Goal: Navigation & Orientation: Find specific page/section

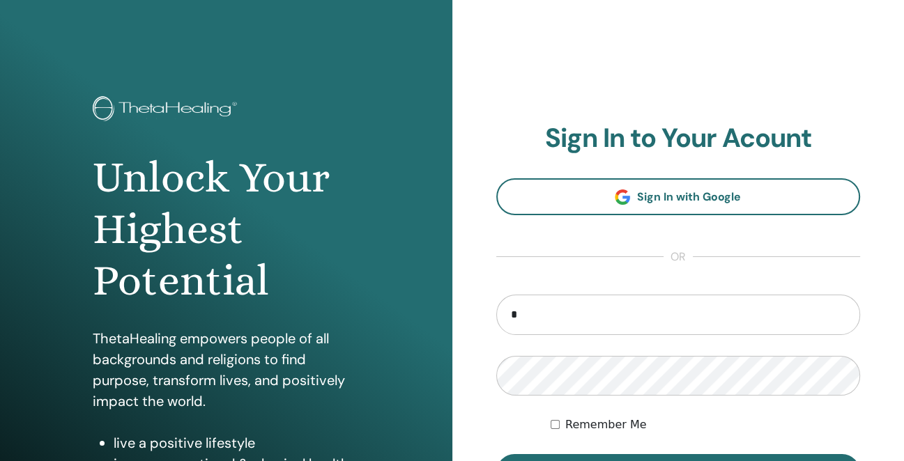
type input "**********"
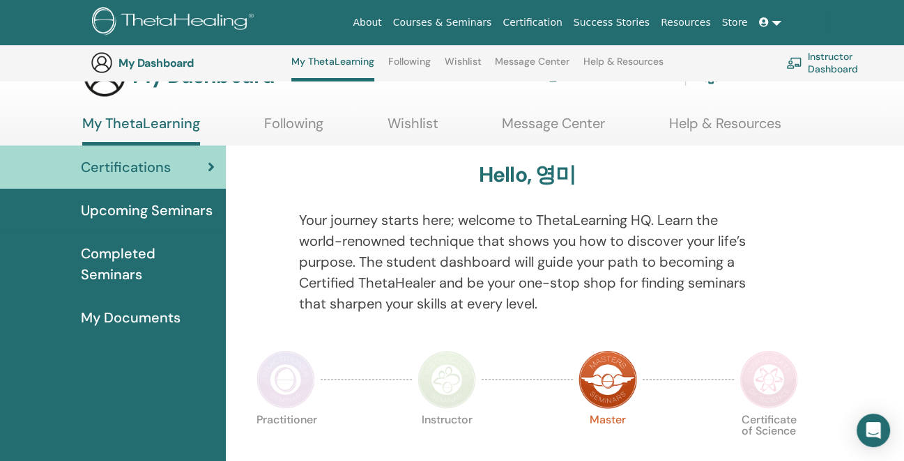
scroll to position [36, 0]
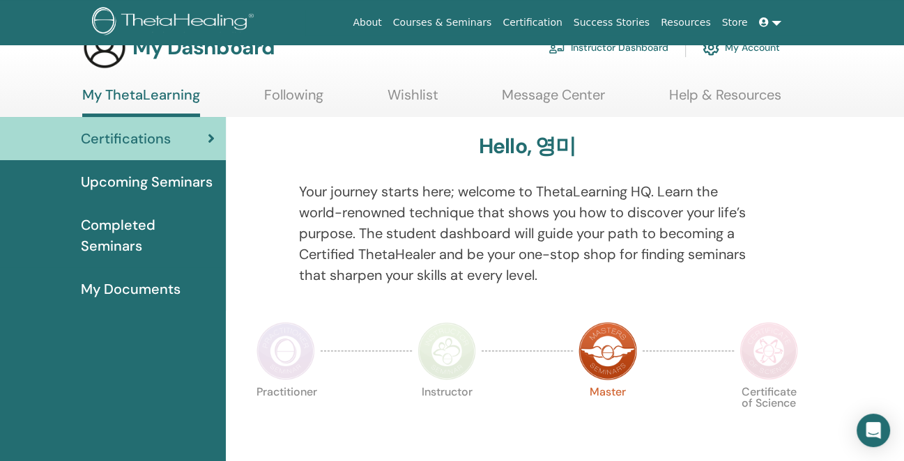
click at [104, 232] on span "Completed Seminars" at bounding box center [148, 236] width 134 height 42
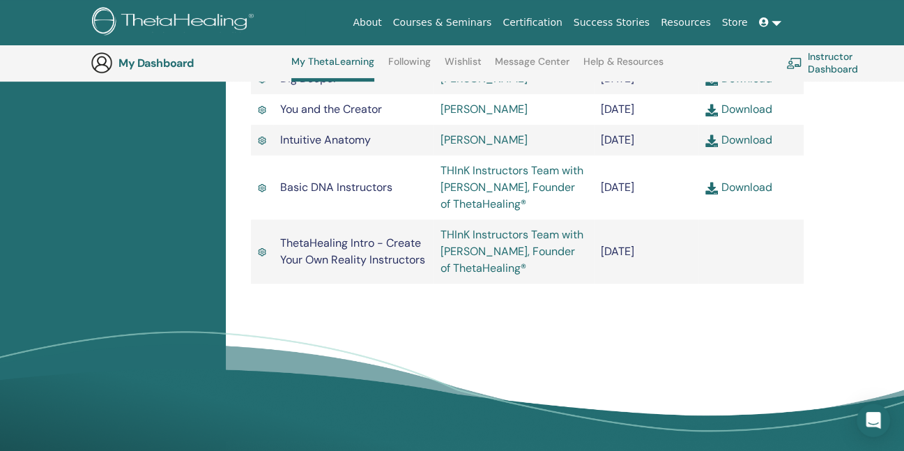
scroll to position [622, 0]
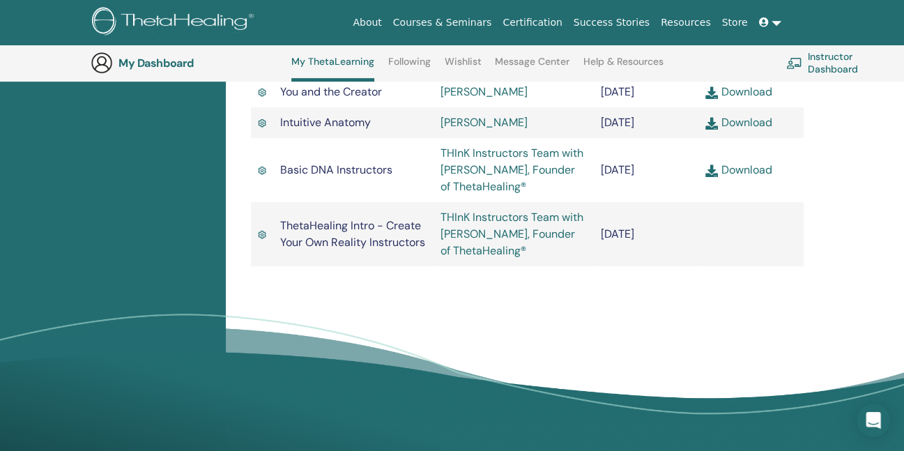
click at [748, 177] on link "Download" at bounding box center [738, 169] width 66 height 15
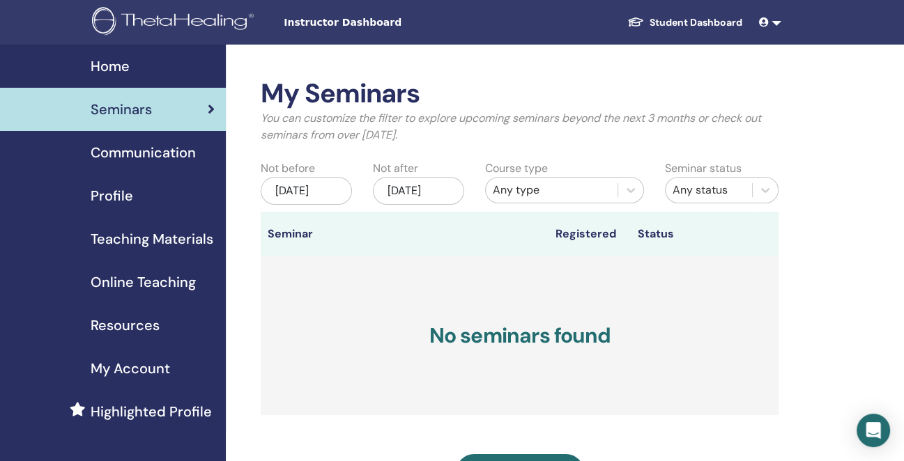
click at [362, 24] on span "Instructor Dashboard" at bounding box center [388, 22] width 209 height 15
click at [666, 22] on link "Student Dashboard" at bounding box center [684, 23] width 137 height 26
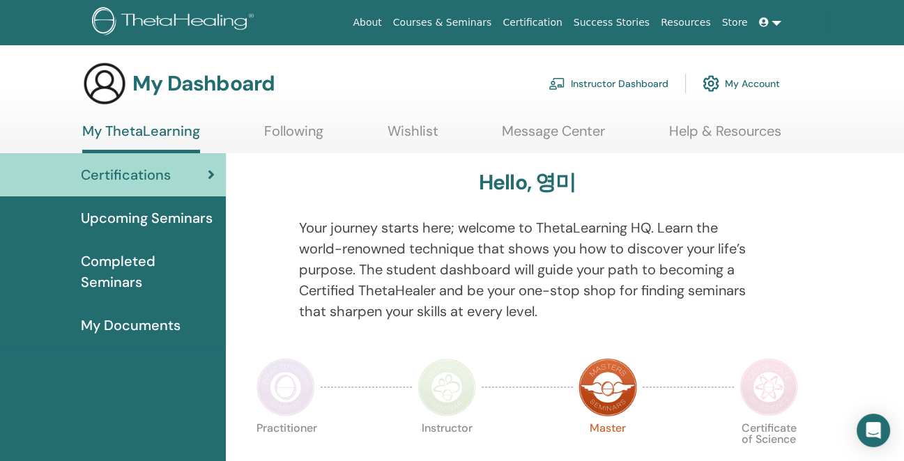
click at [627, 86] on link "Instructor Dashboard" at bounding box center [608, 83] width 120 height 31
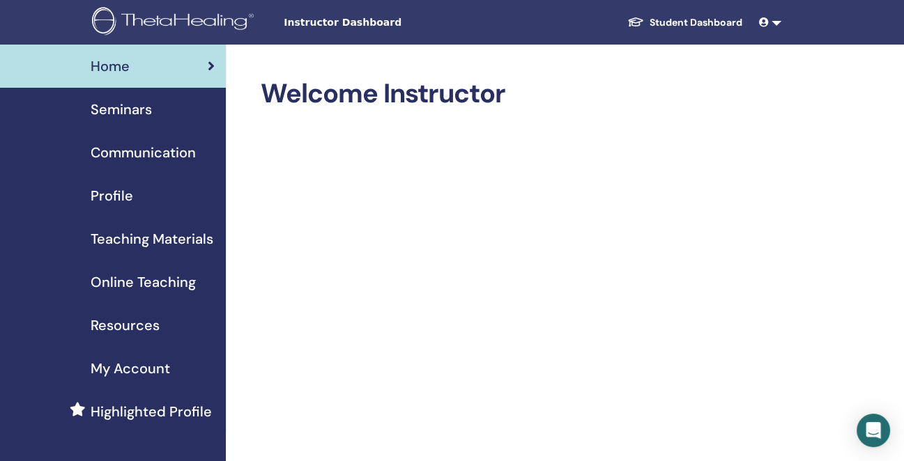
click at [122, 199] on span "Profile" at bounding box center [112, 195] width 43 height 21
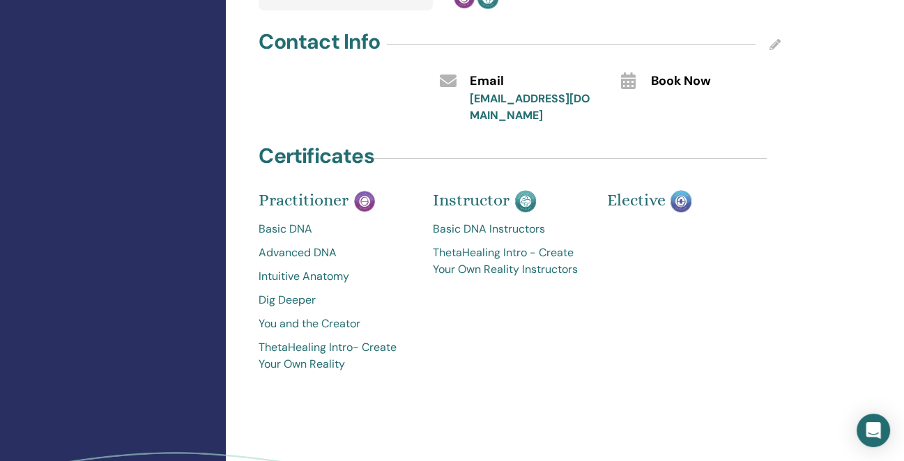
scroll to position [465, 0]
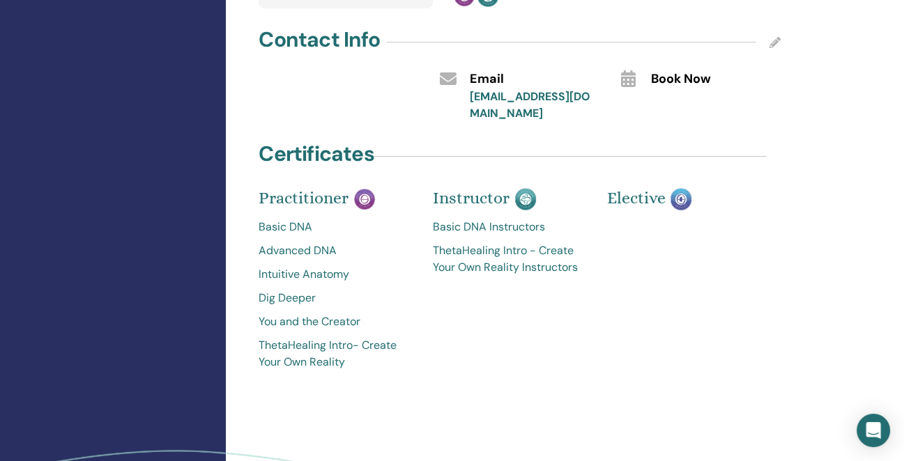
click at [482, 255] on link "ThetaHealing Intro - Create Your Own Reality Instructors" at bounding box center [509, 258] width 153 height 33
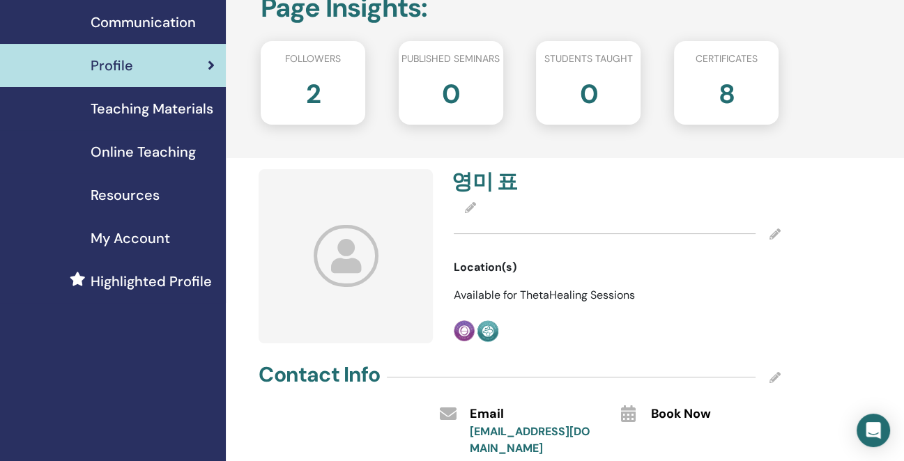
scroll to position [160, 0]
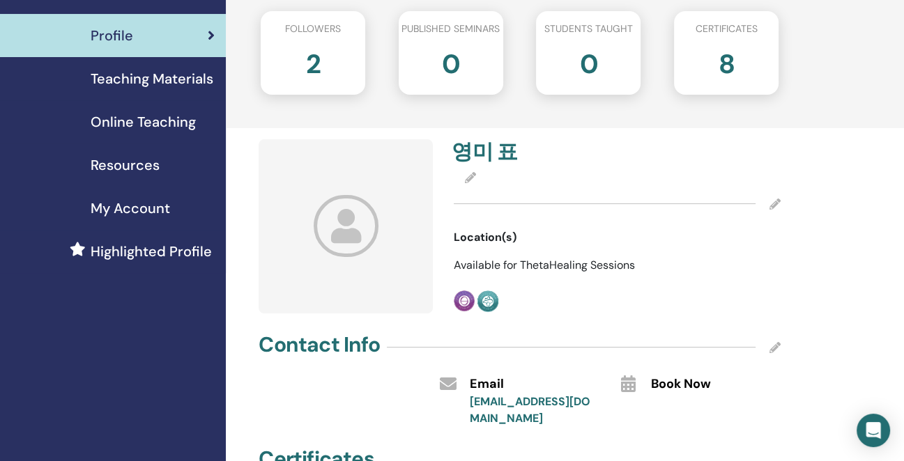
click at [184, 74] on span "Teaching Materials" at bounding box center [152, 78] width 123 height 21
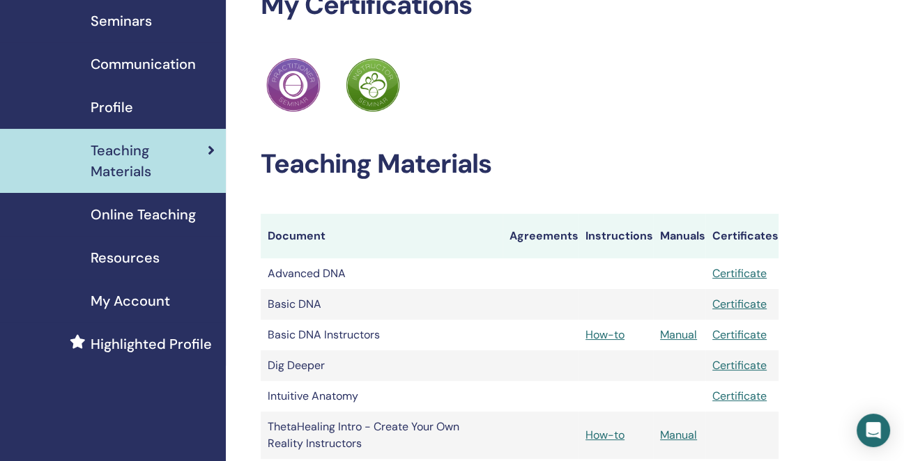
scroll to position [98, 0]
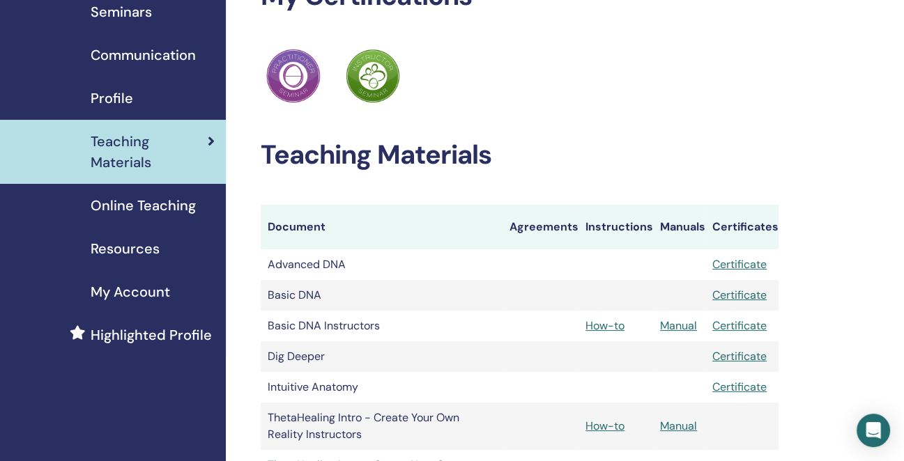
click at [178, 206] on span "Online Teaching" at bounding box center [143, 205] width 105 height 21
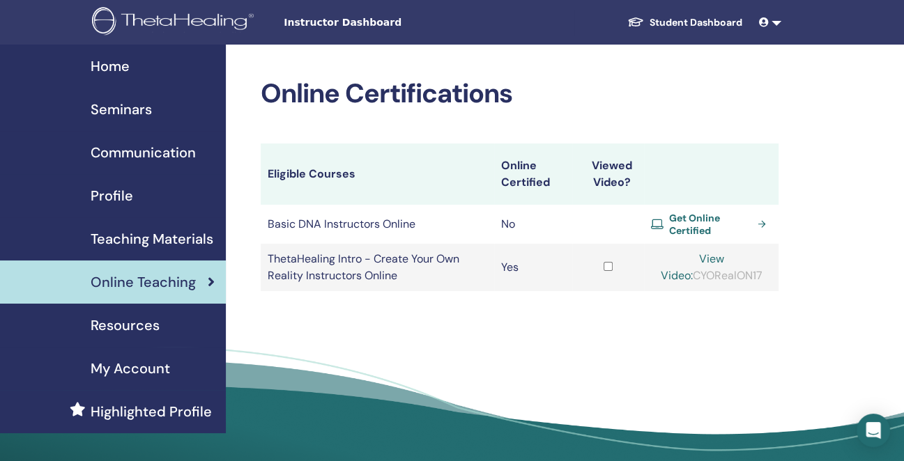
click at [109, 326] on span "Resources" at bounding box center [125, 325] width 69 height 21
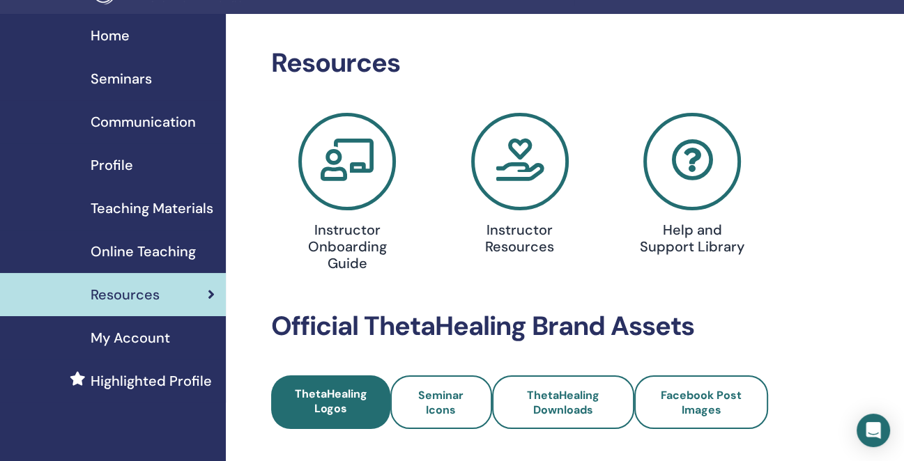
scroll to position [22, 0]
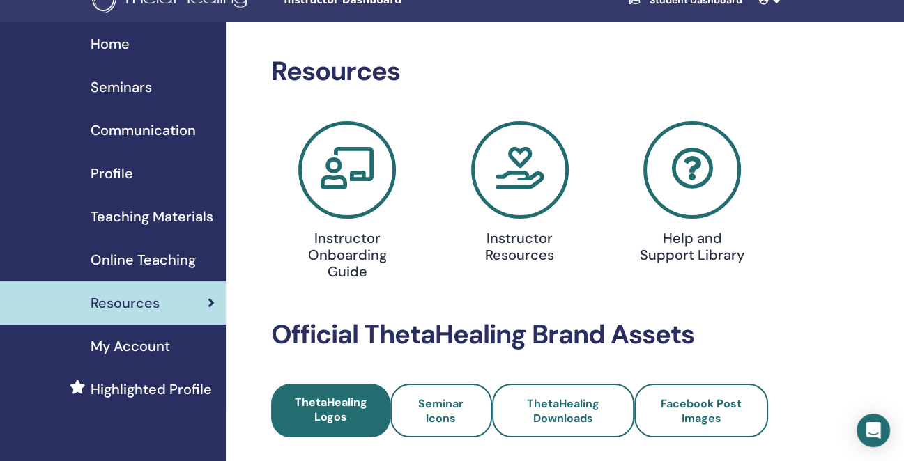
click at [158, 134] on span "Communication" at bounding box center [143, 130] width 105 height 21
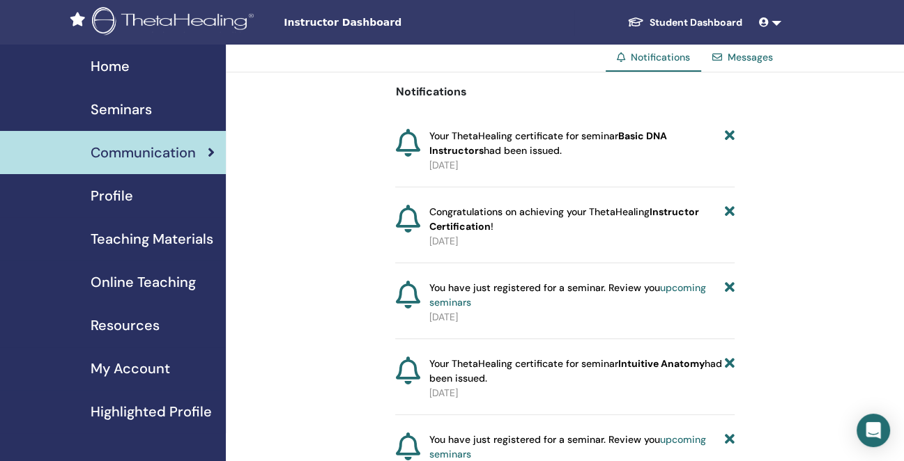
click at [146, 107] on span "Seminars" at bounding box center [121, 109] width 61 height 21
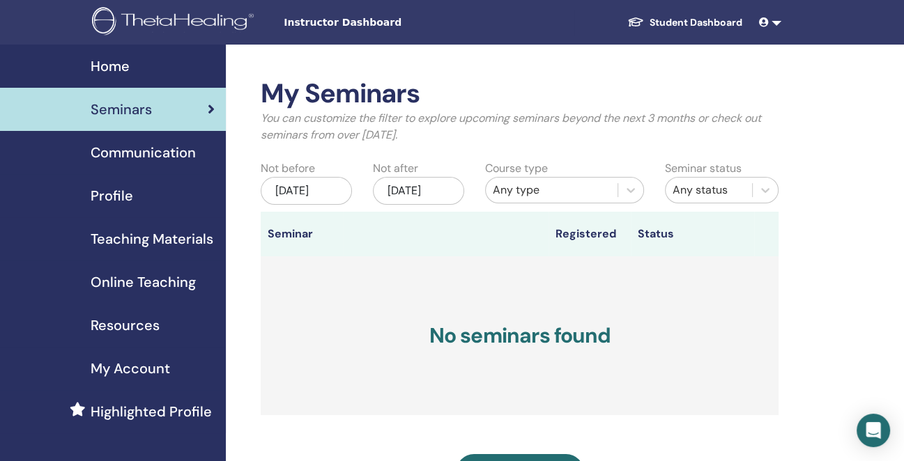
click at [158, 66] on div "Home" at bounding box center [112, 66] width 203 height 21
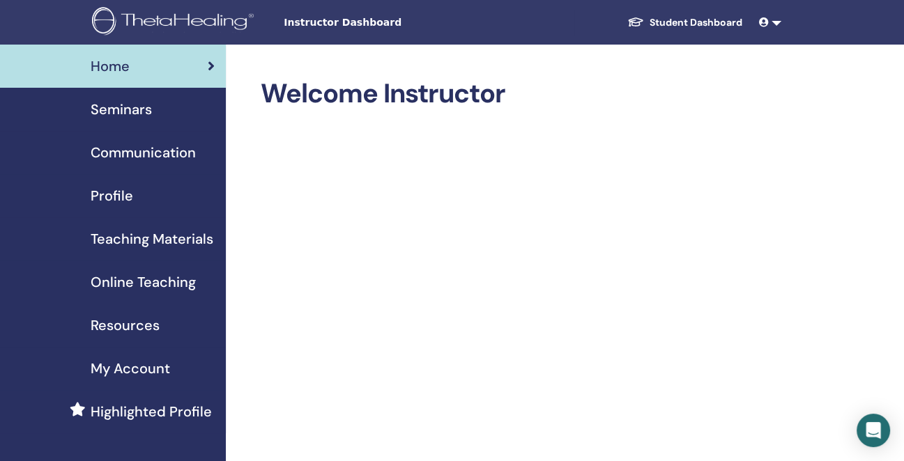
click at [774, 22] on link at bounding box center [769, 23] width 33 height 26
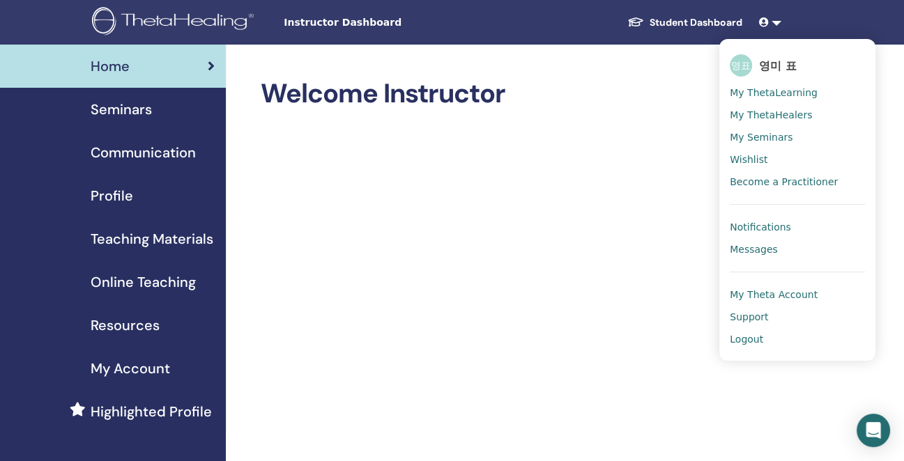
click at [788, 117] on span "My ThetaHealers" at bounding box center [771, 115] width 82 height 13
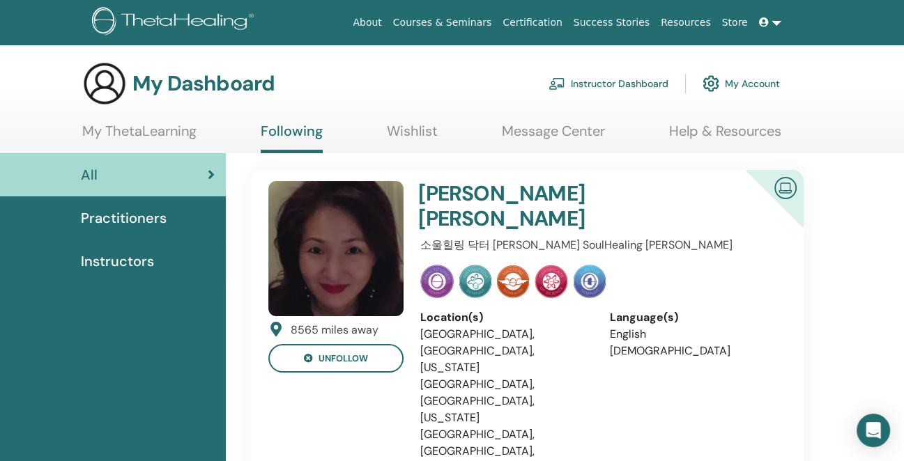
click at [157, 219] on span "Practitioners" at bounding box center [124, 218] width 86 height 21
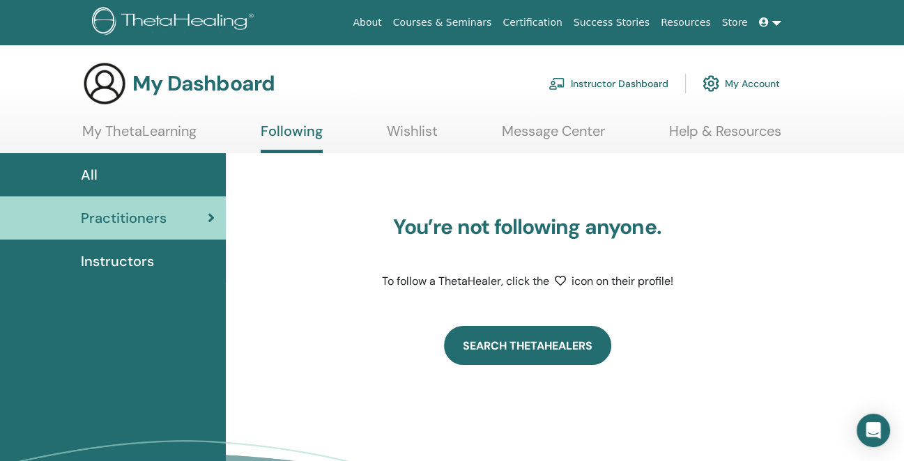
click at [510, 360] on link "Search ThetaHealers" at bounding box center [527, 345] width 167 height 39
